Goal: Information Seeking & Learning: Learn about a topic

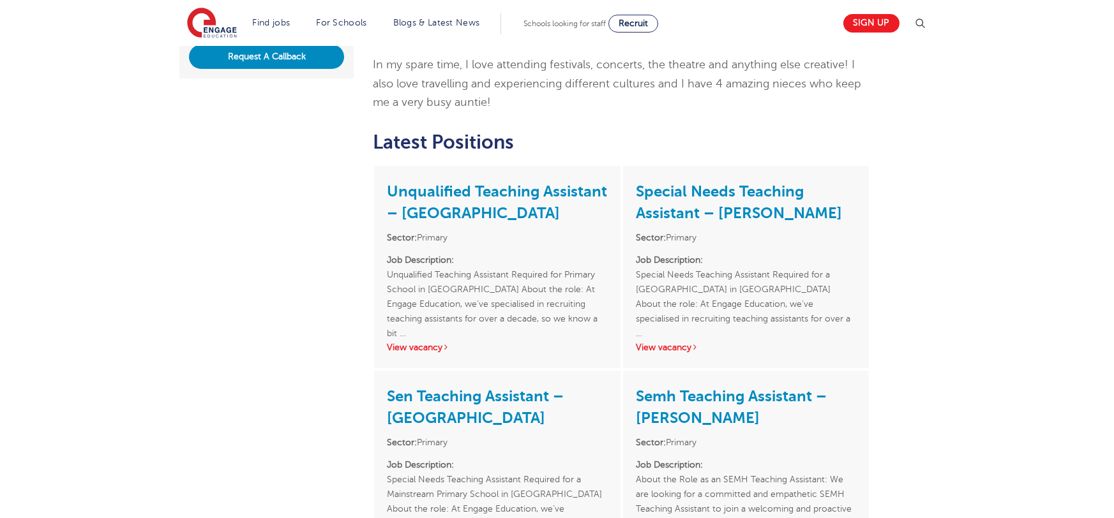
scroll to position [355, 0]
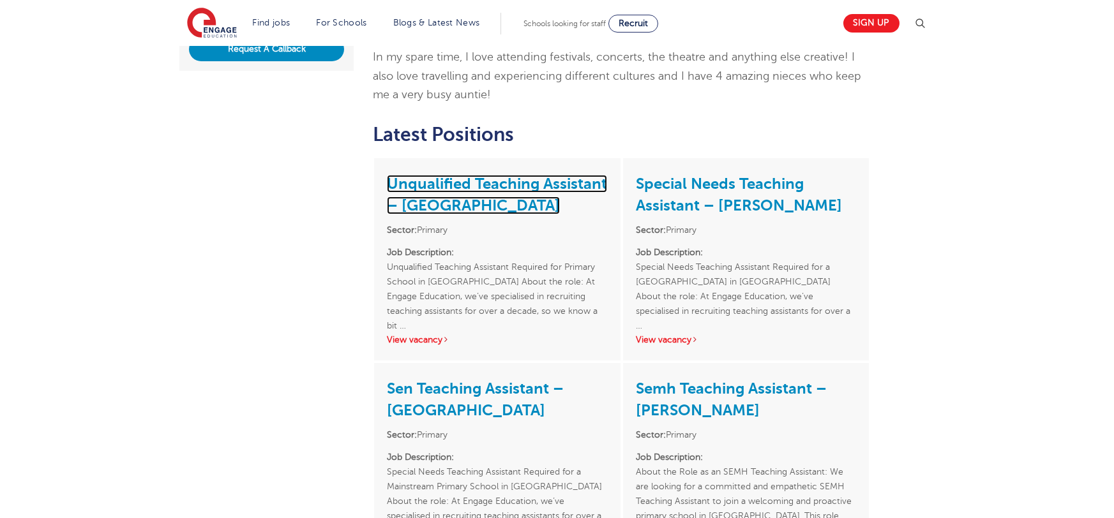
click at [518, 175] on link "Unqualified Teaching Assistant – Leeds" at bounding box center [497, 195] width 220 height 40
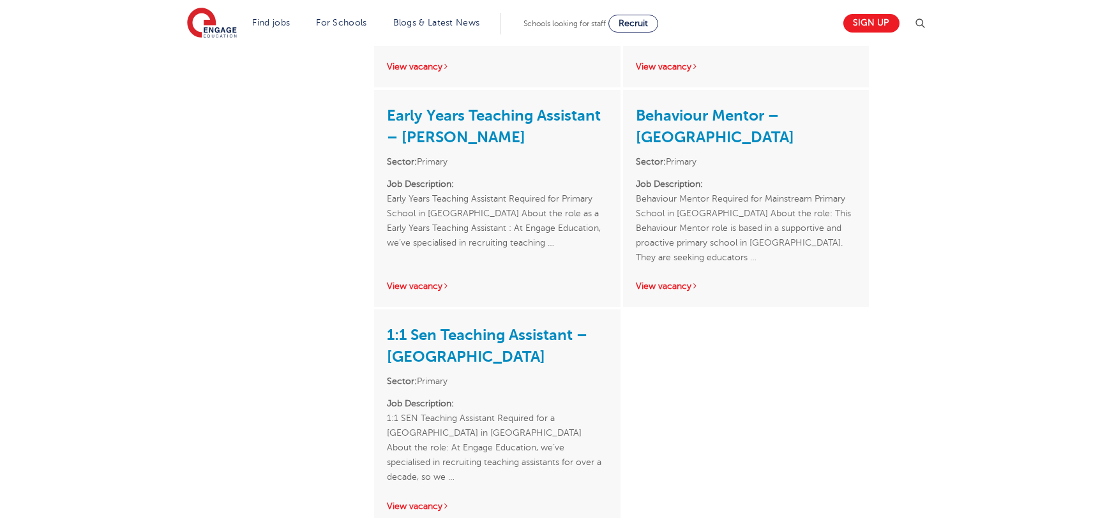
scroll to position [1483, 0]
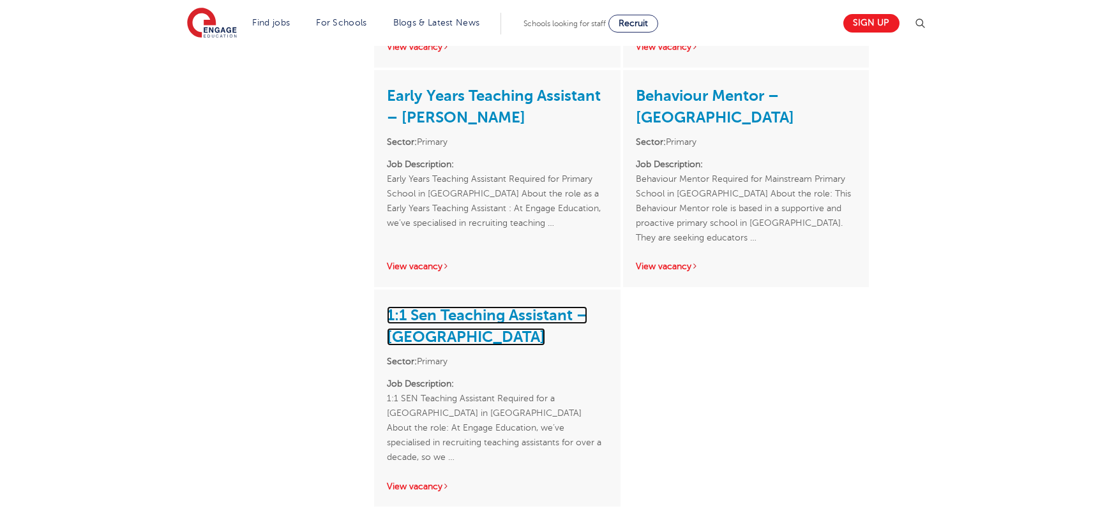
click at [446, 312] on link "1:1 Sen Teaching Assistant – North Leeds" at bounding box center [487, 326] width 200 height 40
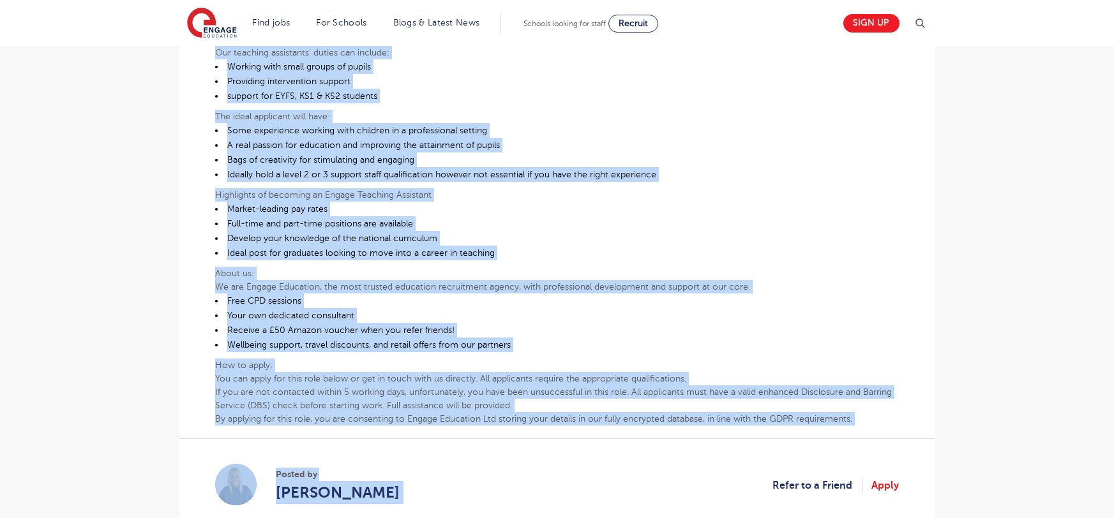
scroll to position [882, 0]
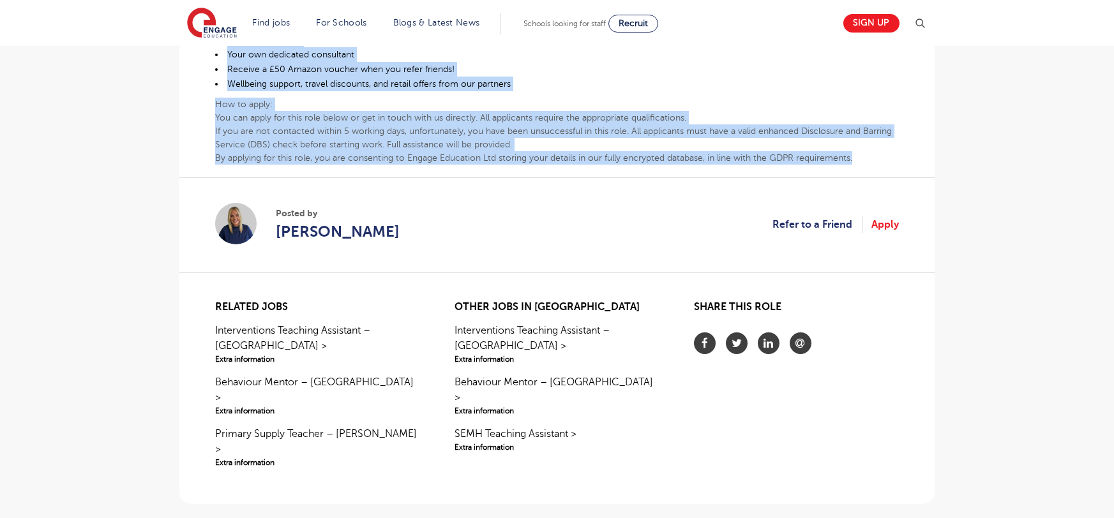
drag, startPoint x: 216, startPoint y: 154, endPoint x: 861, endPoint y: 128, distance: 645.3
copy div "Unqualified Teaching Assistant Required for Primary School in East Leeds About …"
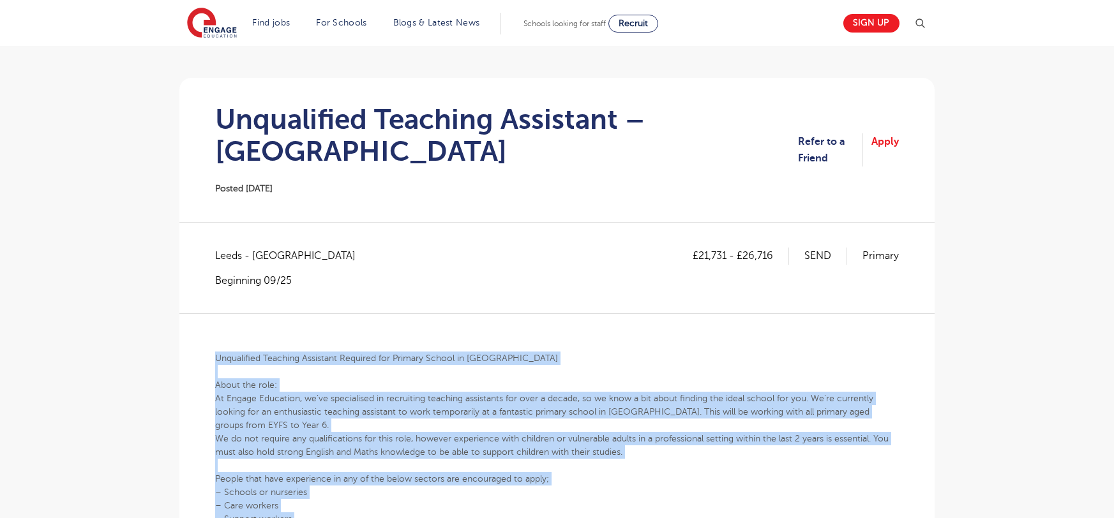
scroll to position [0, 0]
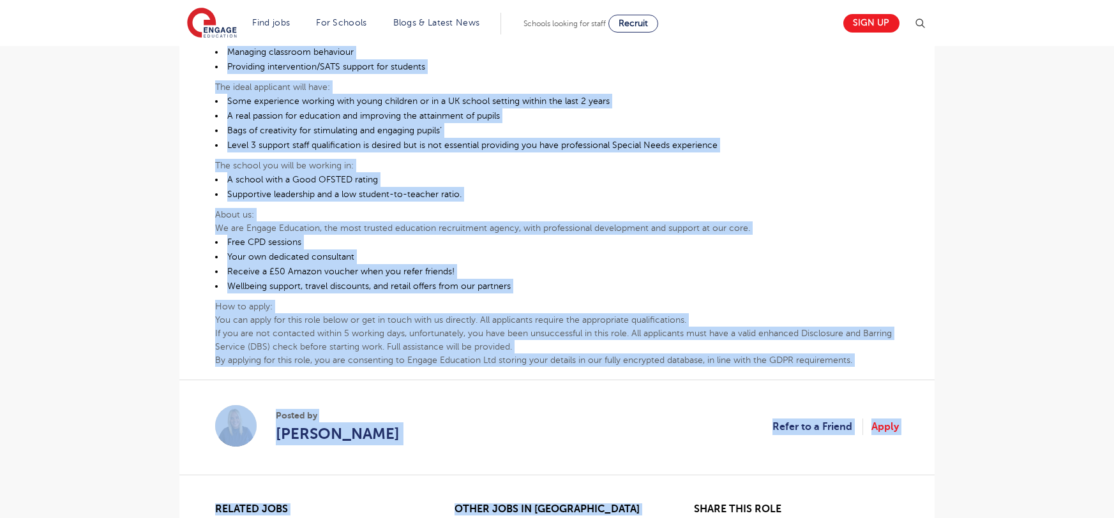
scroll to position [718, 0]
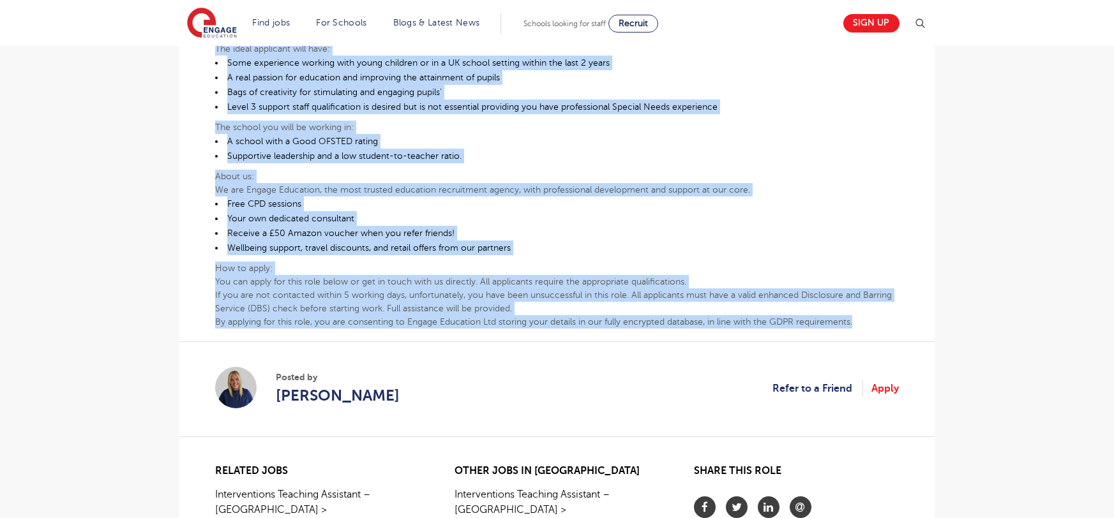
drag, startPoint x: 215, startPoint y: 139, endPoint x: 857, endPoint y: 291, distance: 659.4
click at [857, 291] on div "1:1 SEN Teaching Assistant Required for a [GEOGRAPHIC_DATA] in [GEOGRAPHIC_DATA…" at bounding box center [557, 6] width 684 height 646
copy div "1:1 SEN Teaching Assistant Required for a Mainstream Primary School in North Le…"
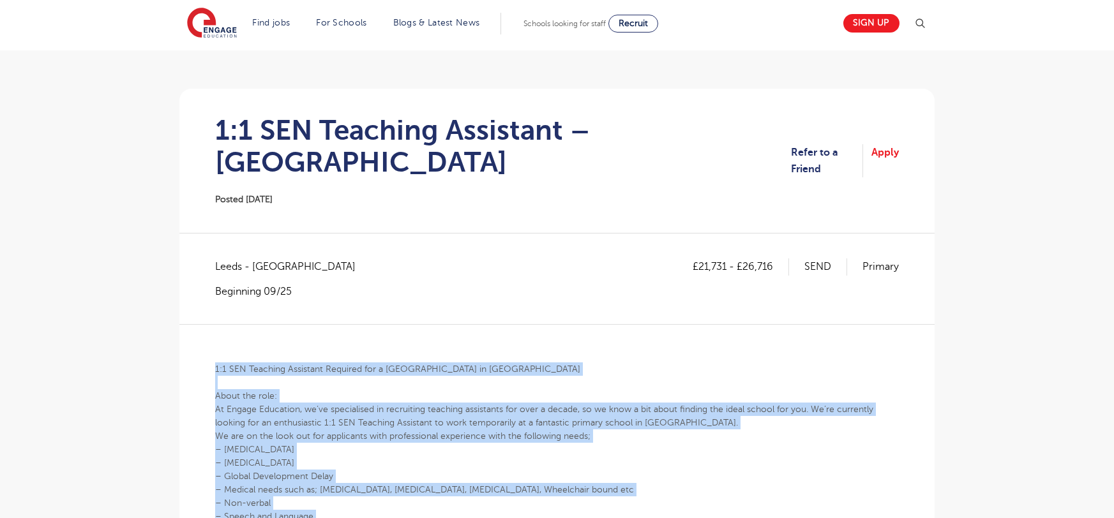
scroll to position [0, 0]
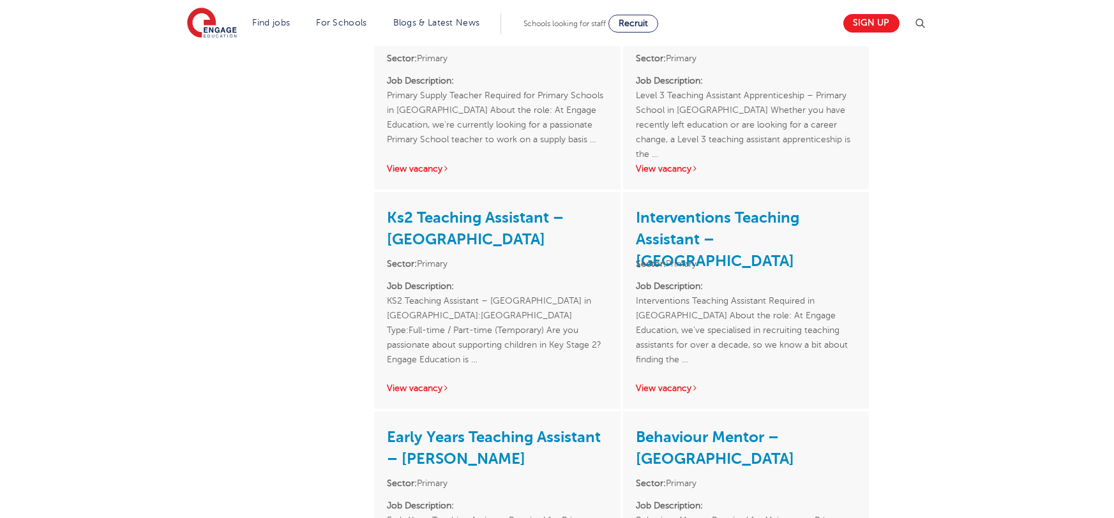
scroll to position [1144, 0]
